Goal: Task Accomplishment & Management: Use online tool/utility

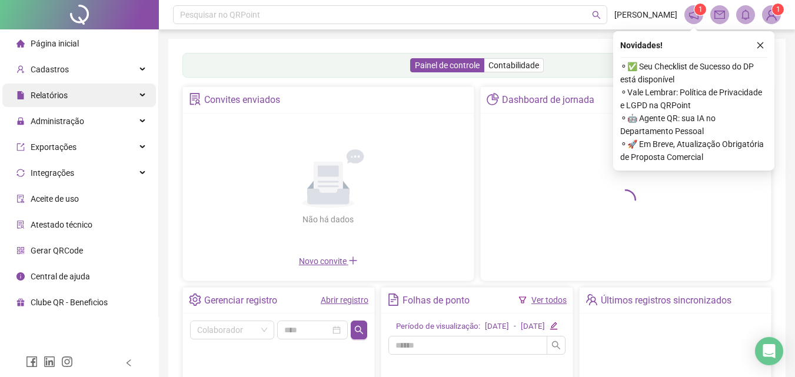
click at [68, 101] on div "Relatórios" at bounding box center [79, 96] width 154 height 24
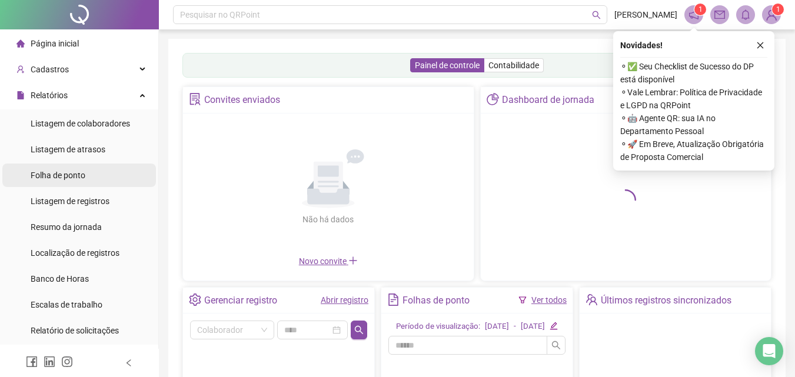
click at [50, 174] on span "Folha de ponto" at bounding box center [58, 175] width 55 height 9
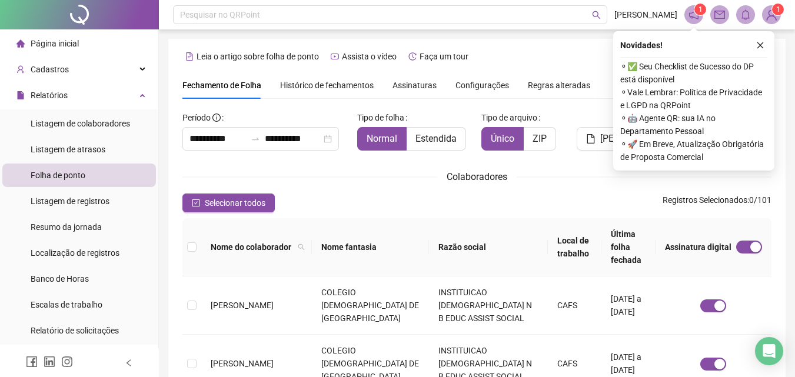
scroll to position [52, 0]
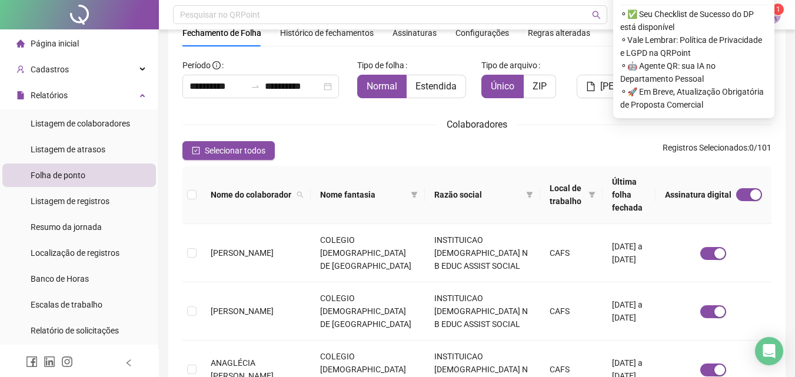
click at [311, 182] on th "Nome fantasia" at bounding box center [368, 195] width 114 height 58
click at [295, 186] on span at bounding box center [300, 195] width 12 height 18
click at [263, 210] on input "text" at bounding box center [244, 215] width 111 height 19
type input "********"
click at [236, 230] on button "Buscar" at bounding box center [215, 237] width 53 height 14
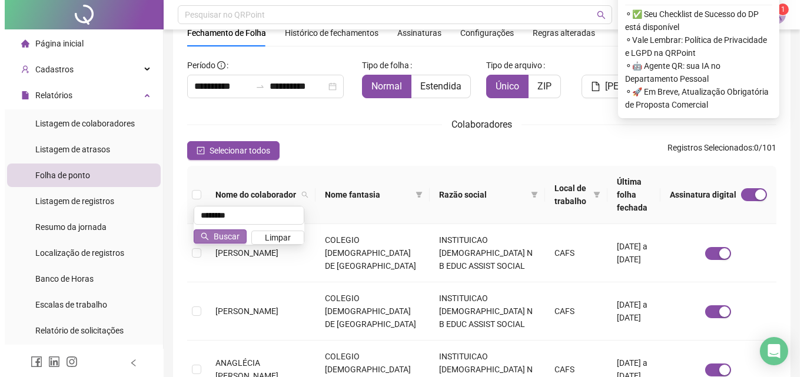
scroll to position [47, 0]
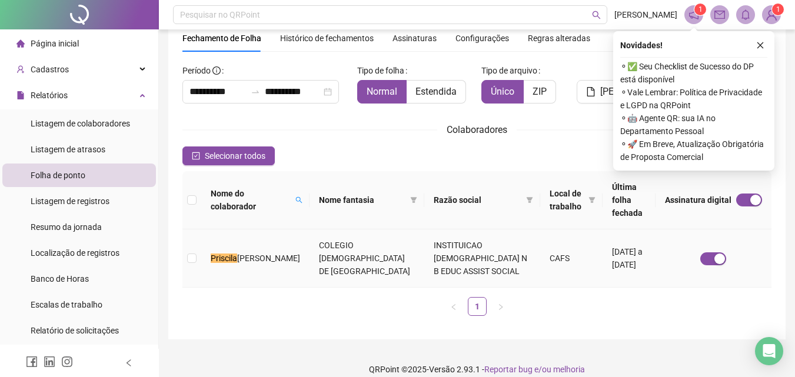
click at [241, 260] on td "[PERSON_NAME]" at bounding box center [255, 259] width 108 height 58
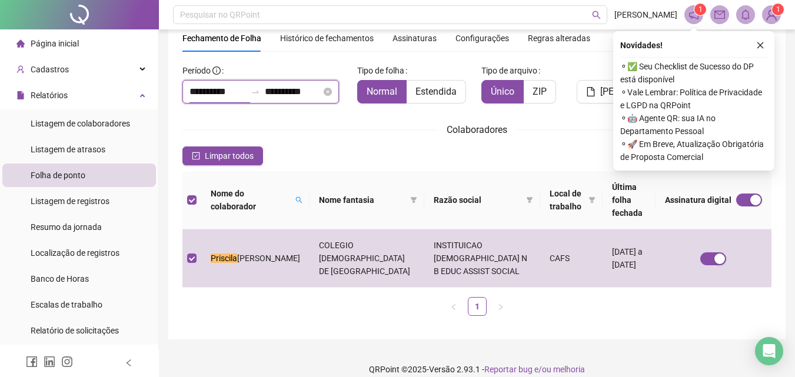
click at [238, 94] on input "**********" at bounding box center [218, 92] width 57 height 14
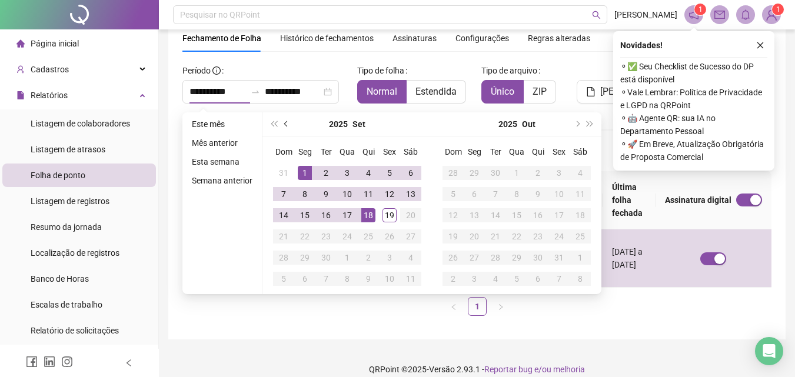
click at [282, 128] on button "prev-year" at bounding box center [286, 124] width 13 height 24
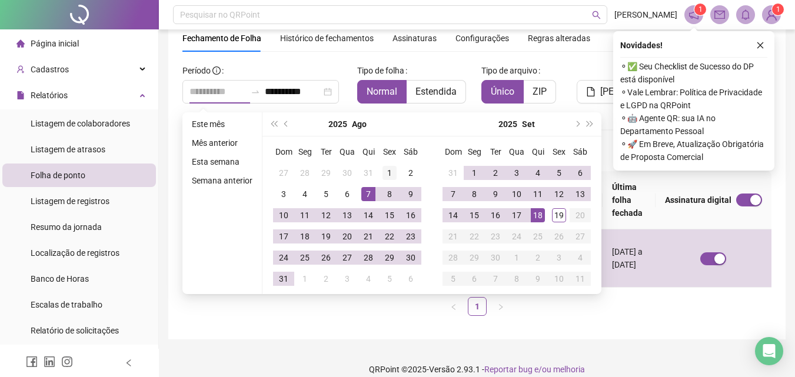
type input "**********"
click at [384, 174] on div "1" at bounding box center [390, 173] width 14 height 14
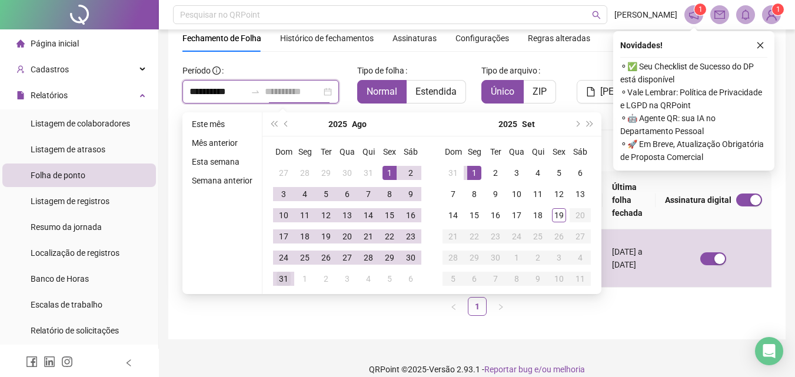
type input "**********"
click at [291, 279] on td "31" at bounding box center [283, 278] width 21 height 21
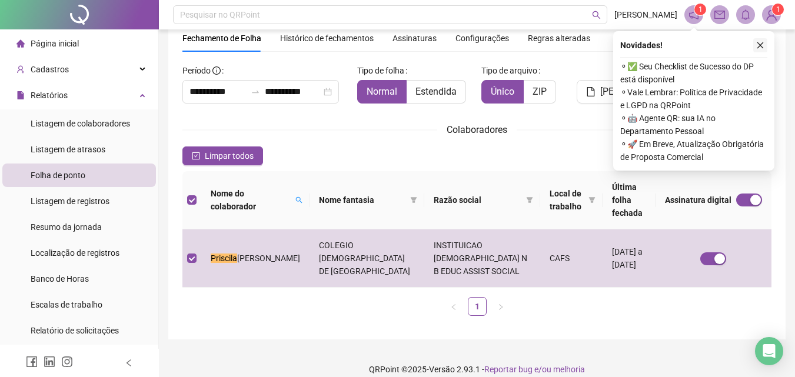
click at [759, 51] on button "button" at bounding box center [761, 45] width 14 height 14
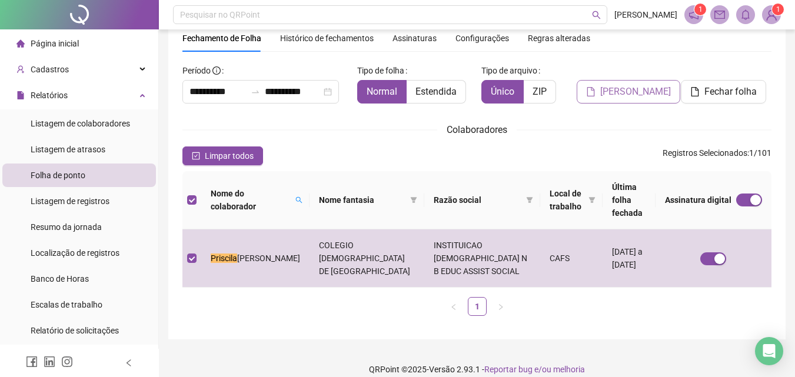
click at [652, 100] on button "[PERSON_NAME]" at bounding box center [629, 92] width 104 height 24
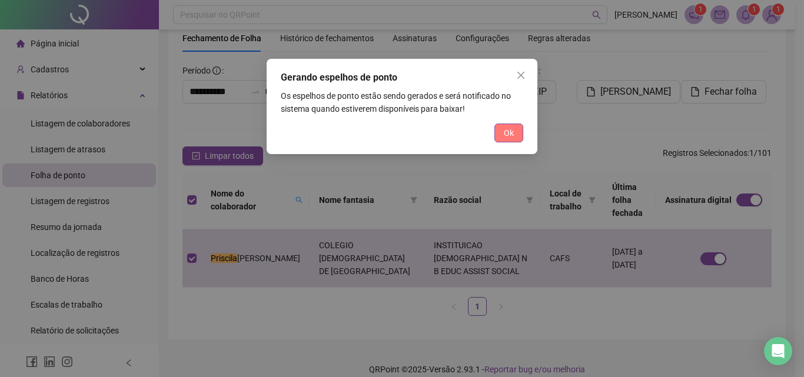
click at [516, 134] on button "Ok" at bounding box center [508, 133] width 29 height 19
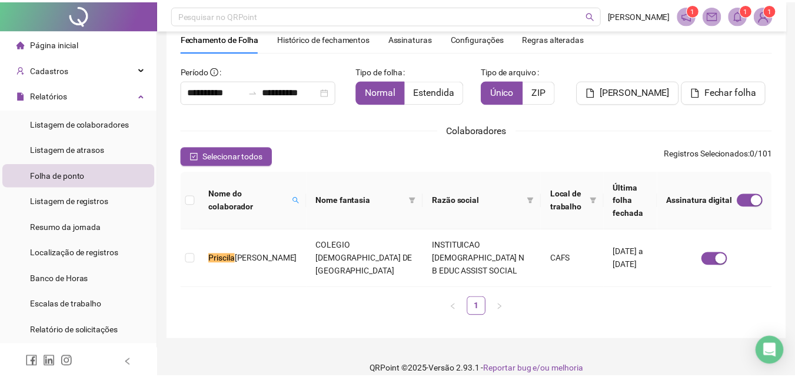
scroll to position [34, 0]
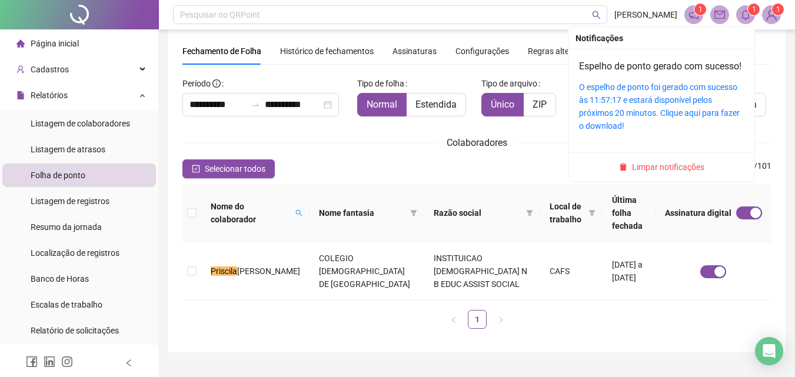
click at [745, 18] on icon "bell" at bounding box center [746, 14] width 11 height 11
click at [683, 109] on link "O espelho de ponto foi gerado com sucesso às 11:57:17 e estará disponível pelos…" at bounding box center [659, 106] width 161 height 48
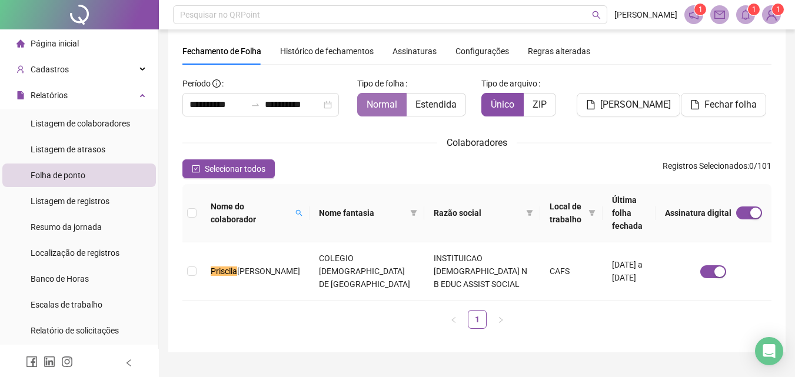
scroll to position [0, 0]
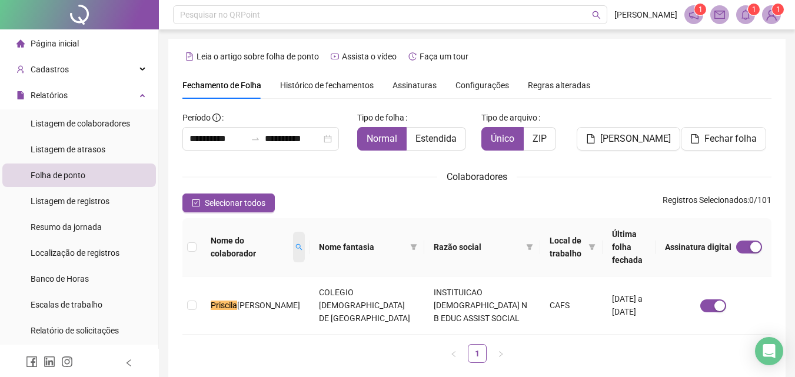
click at [293, 247] on span at bounding box center [299, 247] width 12 height 31
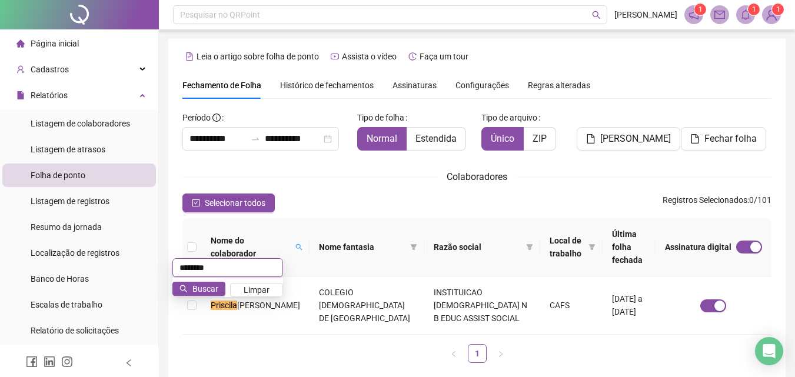
type input "********"
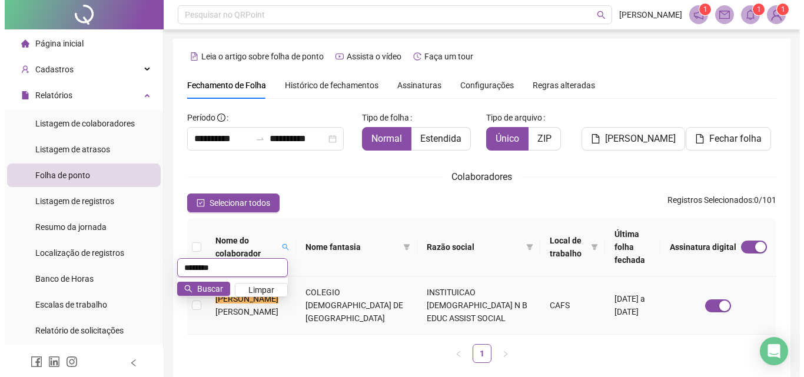
scroll to position [47, 0]
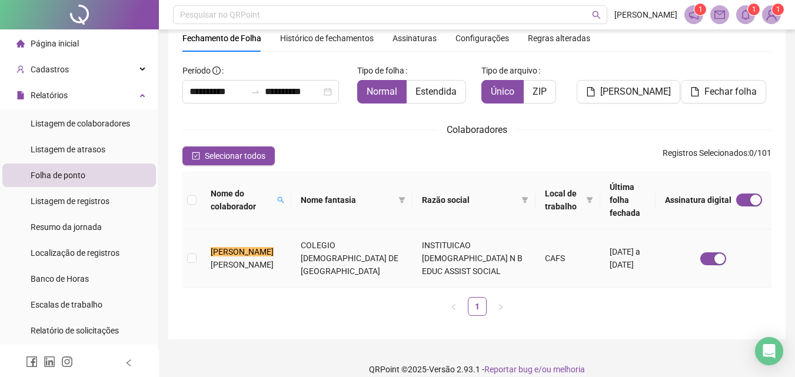
click at [239, 260] on span "[PERSON_NAME]" at bounding box center [242, 264] width 63 height 9
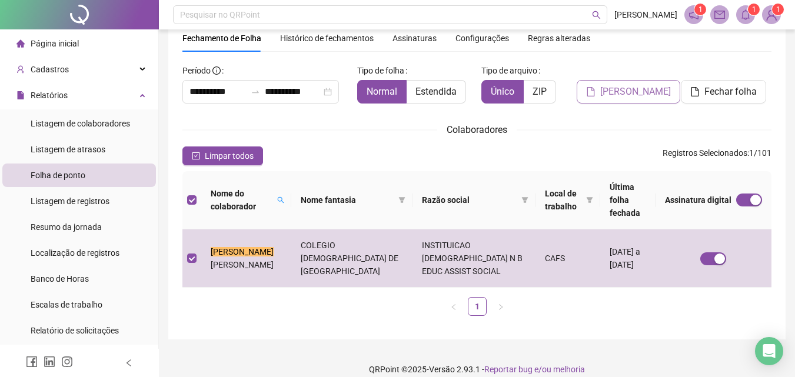
click at [636, 93] on span "[PERSON_NAME]" at bounding box center [635, 92] width 71 height 14
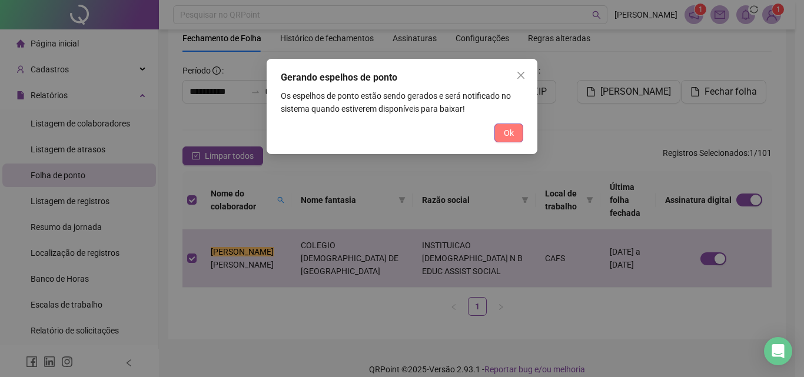
click at [510, 131] on span "Ok" at bounding box center [509, 133] width 10 height 13
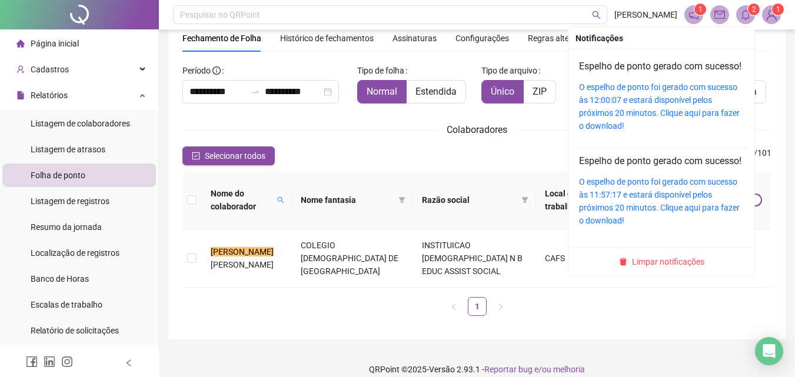
click at [746, 15] on icon "bell" at bounding box center [746, 14] width 11 height 11
click at [664, 220] on link "O espelho de ponto foi gerado com sucesso às 11:57:17 e estará disponível pelos…" at bounding box center [659, 201] width 161 height 48
click at [746, 16] on icon "bell" at bounding box center [746, 14] width 11 height 11
click at [706, 112] on div "O espelho de ponto foi gerado com sucesso às 12:00:07 e estará disponível pelos…" at bounding box center [661, 107] width 165 height 52
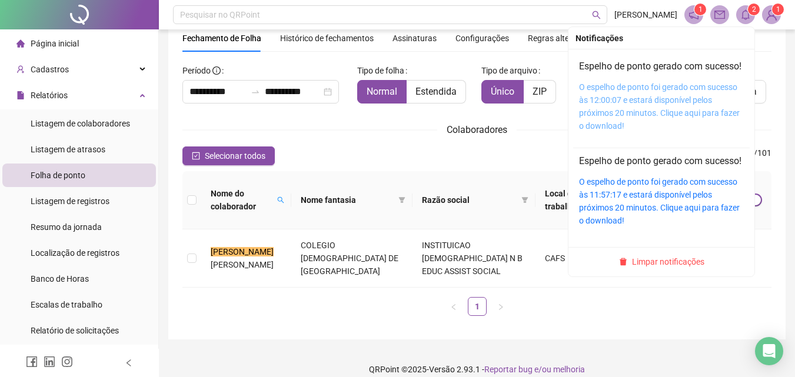
click at [688, 112] on link "O espelho de ponto foi gerado com sucesso às 12:00:07 e estará disponível pelos…" at bounding box center [659, 106] width 161 height 48
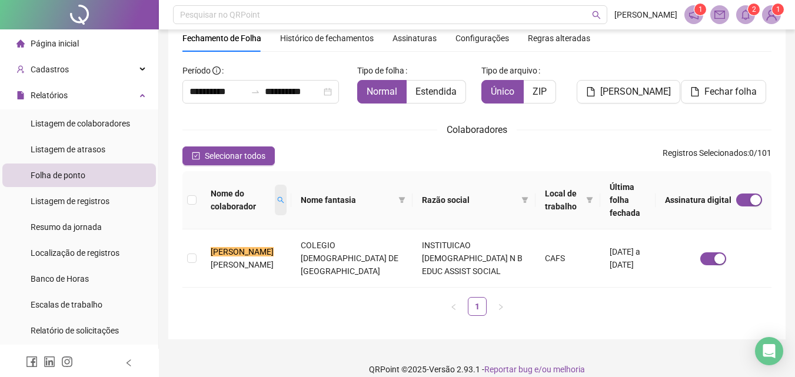
click at [284, 197] on icon "search" at bounding box center [280, 200] width 6 height 6
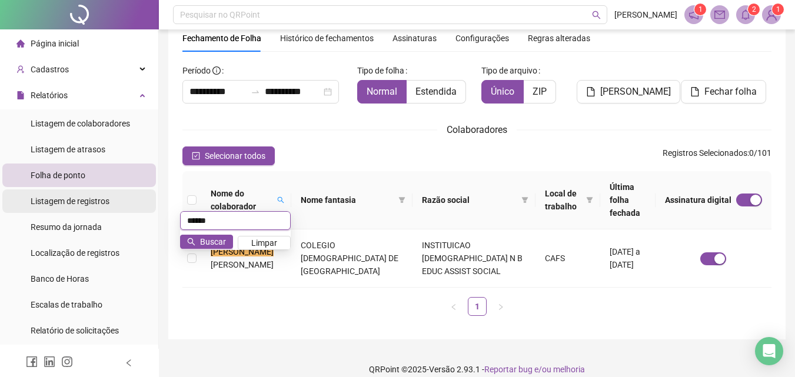
type input "******"
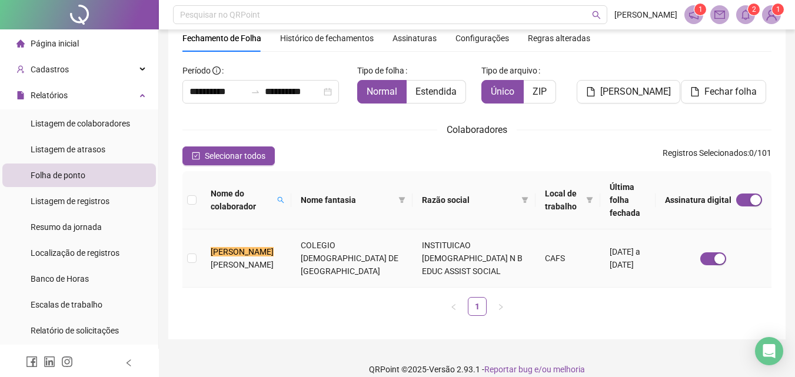
click at [204, 256] on td "[PERSON_NAME]" at bounding box center [246, 259] width 90 height 58
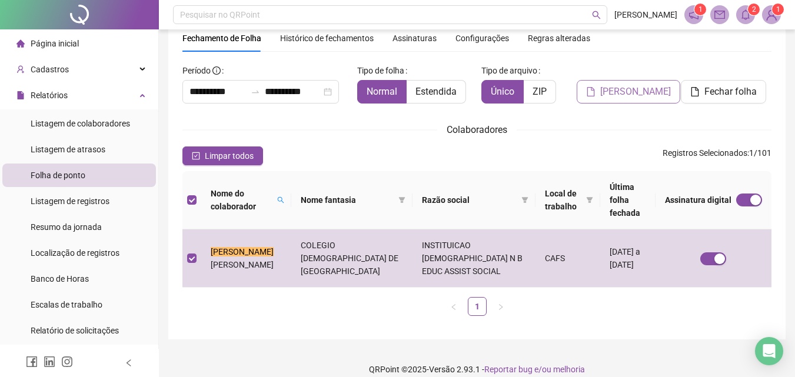
click at [639, 93] on span "[PERSON_NAME]" at bounding box center [635, 92] width 71 height 14
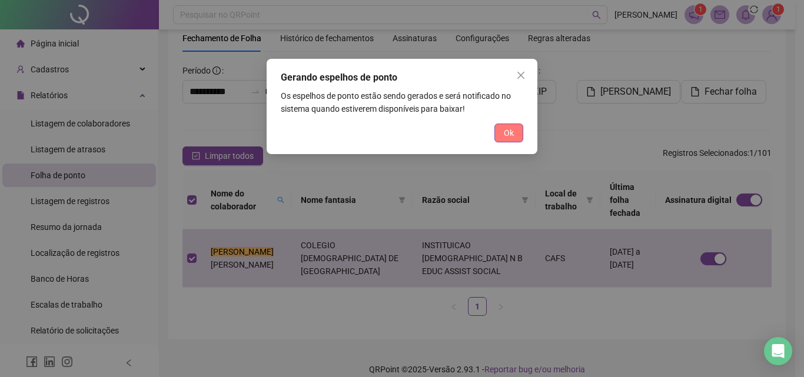
click at [512, 136] on span "Ok" at bounding box center [509, 133] width 10 height 13
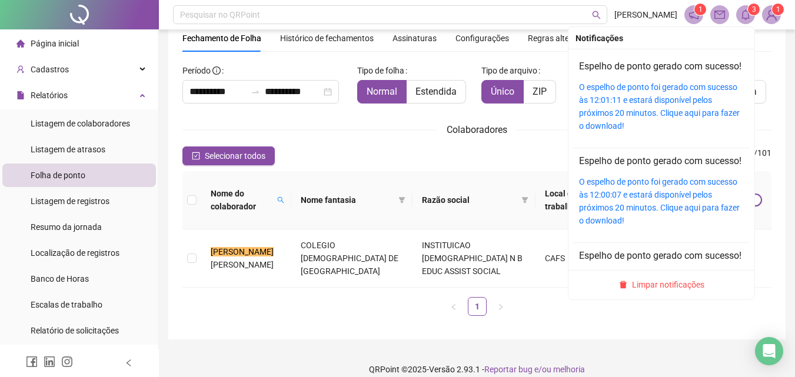
click at [740, 15] on span at bounding box center [745, 14] width 19 height 19
click at [682, 108] on link "O espelho de ponto foi gerado com sucesso às 12:01:11 e estará disponível pelos…" at bounding box center [659, 106] width 161 height 48
